Goal: Task Accomplishment & Management: Complete application form

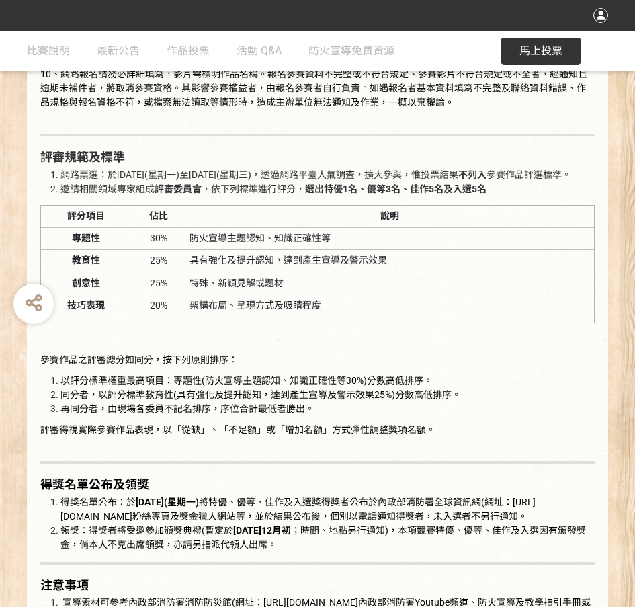
scroll to position [1545, 0]
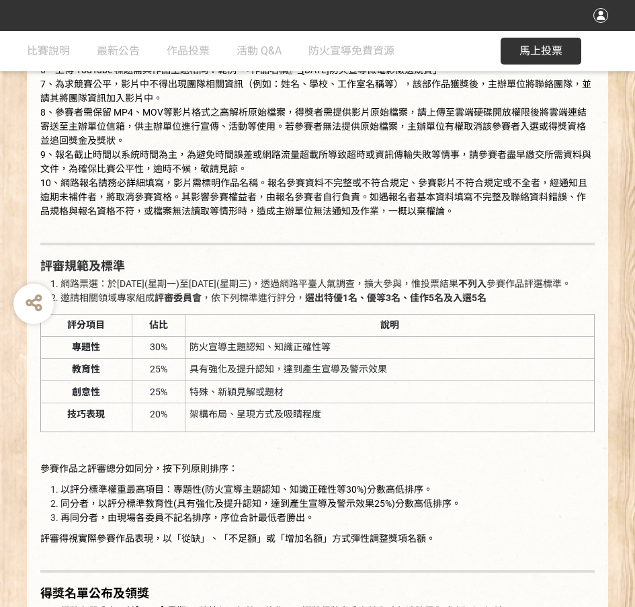
click at [552, 46] on span "馬上投票" at bounding box center [540, 50] width 43 height 13
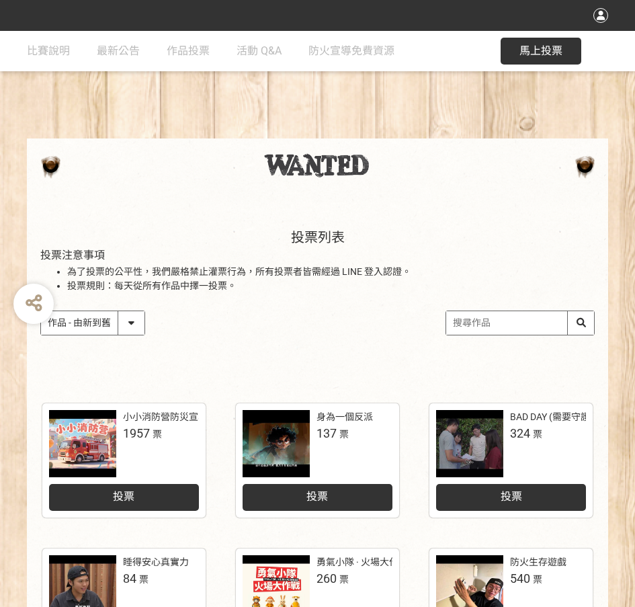
click at [499, 323] on input "search" at bounding box center [520, 323] width 148 height 24
type input "金門"
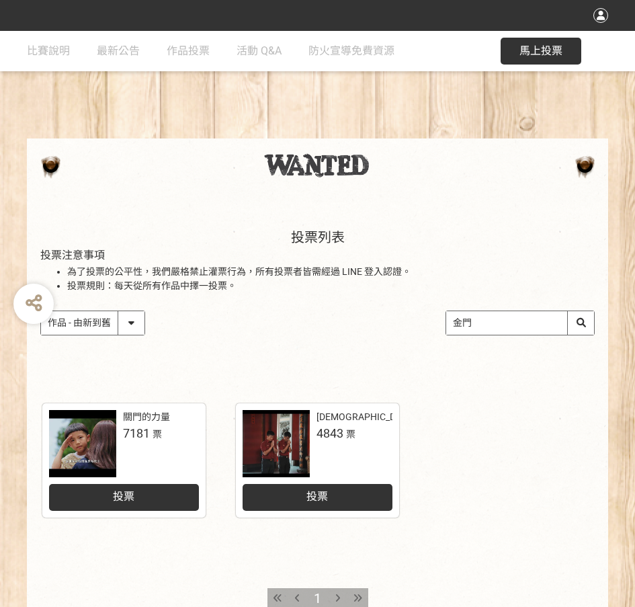
click at [364, 498] on div "投票" at bounding box center [318, 497] width 150 height 27
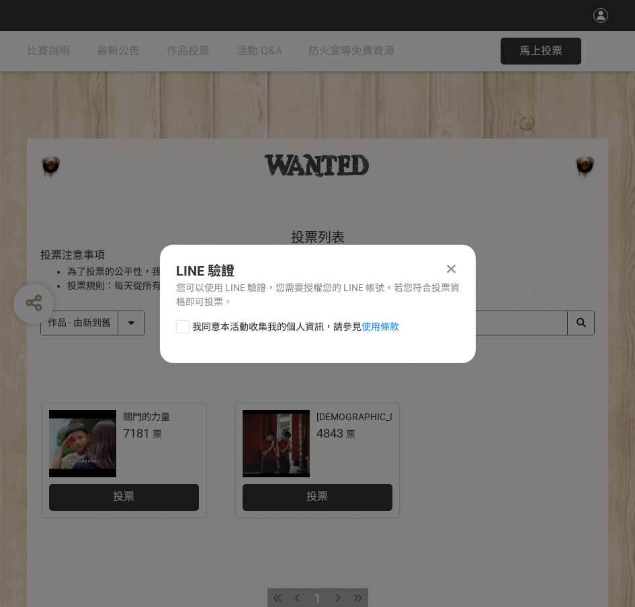
click at [186, 335] on div "我同意本活動收集我的個人資訊，請參見 使用條款" at bounding box center [318, 333] width 316 height 27
click at [186, 331] on div at bounding box center [182, 326] width 13 height 13
checkbox input "true"
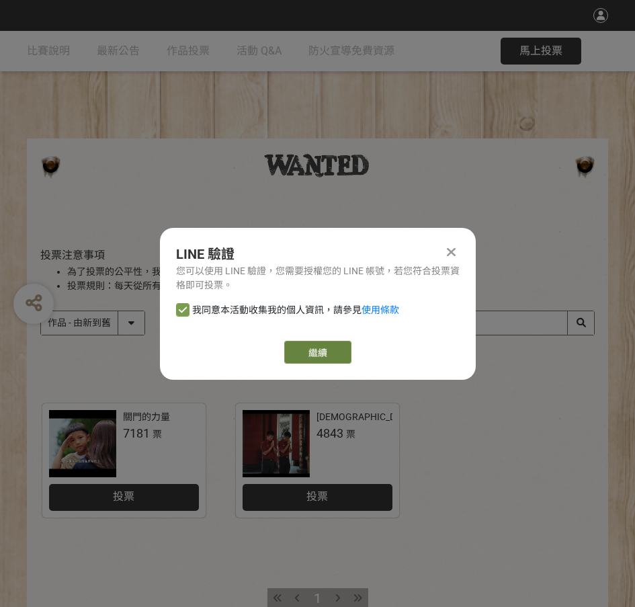
click at [287, 356] on link "繼續" at bounding box center [317, 352] width 67 height 23
